Goal: Check status: Check status

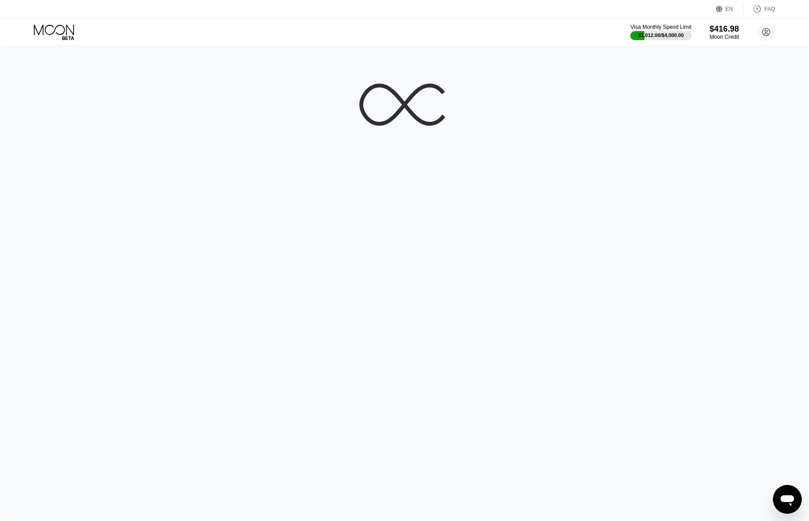
click at [570, 176] on div at bounding box center [404, 283] width 809 height 475
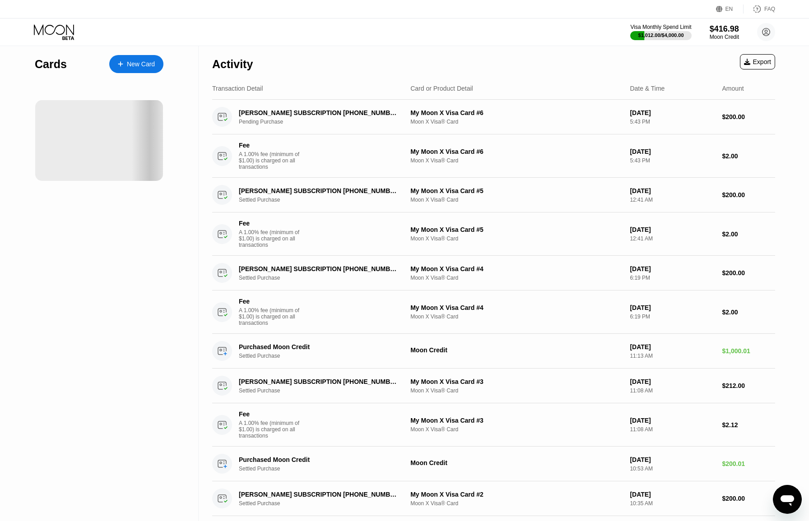
click at [198, 283] on div "Cards New Card" at bounding box center [99, 327] width 199 height 563
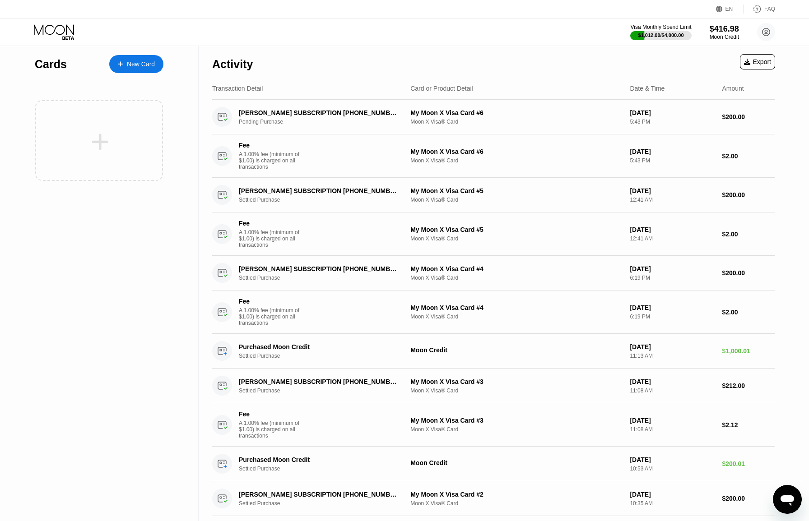
click at [53, 35] on icon at bounding box center [55, 32] width 42 height 16
click at [56, 33] on icon at bounding box center [54, 29] width 40 height 10
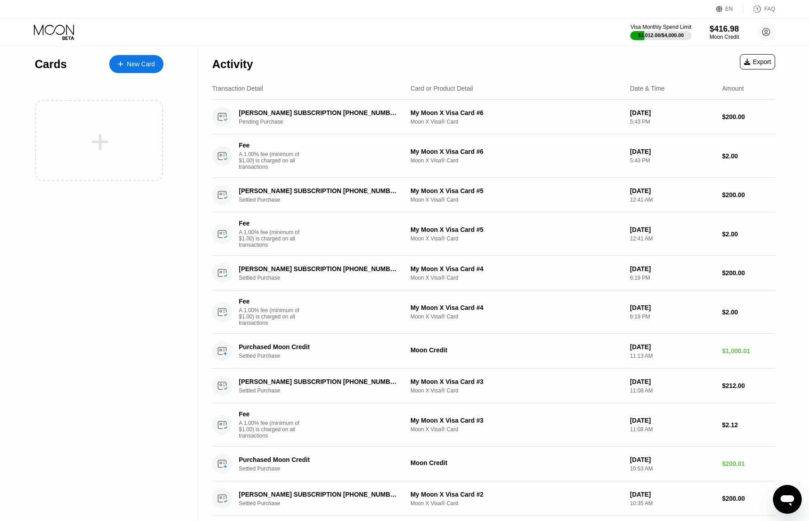
click at [56, 33] on icon at bounding box center [54, 29] width 40 height 10
click at [56, 33] on icon at bounding box center [55, 32] width 42 height 16
click at [55, 31] on icon at bounding box center [55, 32] width 42 height 16
click at [55, 34] on icon at bounding box center [55, 32] width 42 height 16
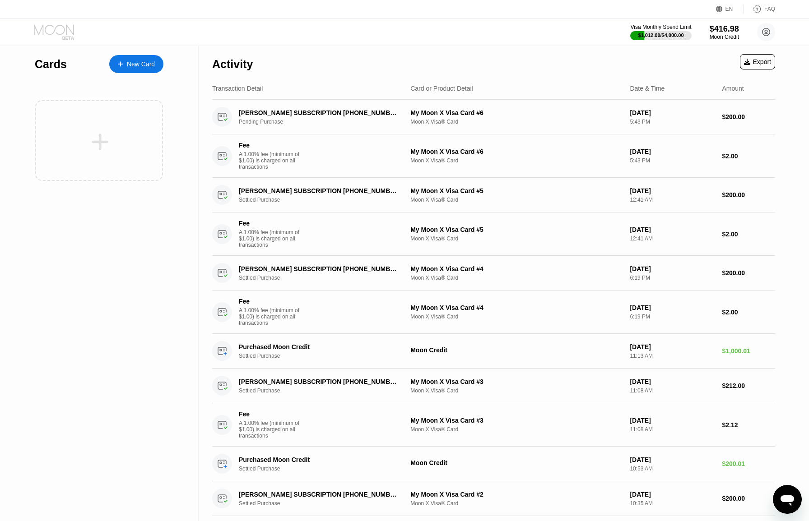
click at [55, 34] on icon at bounding box center [55, 32] width 42 height 16
click at [37, 34] on icon at bounding box center [55, 32] width 42 height 16
